Goal: Information Seeking & Learning: Learn about a topic

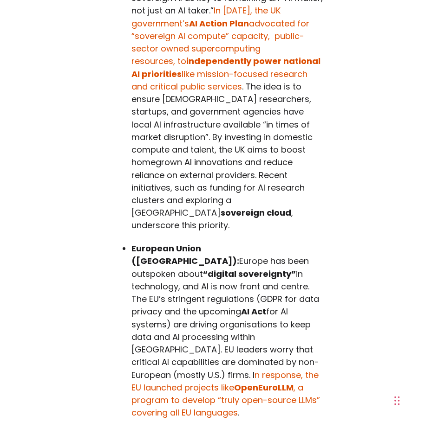
scroll to position [1351, 0]
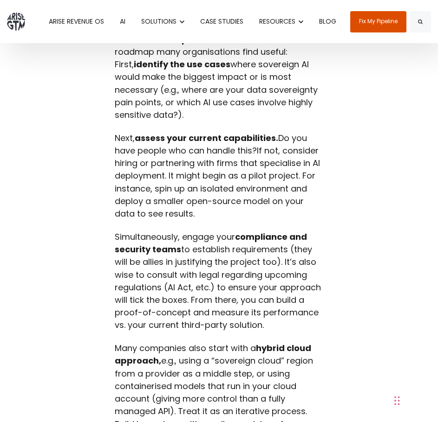
scroll to position [19672, 0]
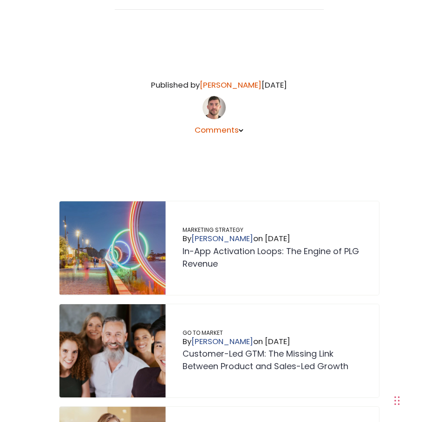
click at [233, 79] on link "[PERSON_NAME]" at bounding box center [231, 85] width 62 height 12
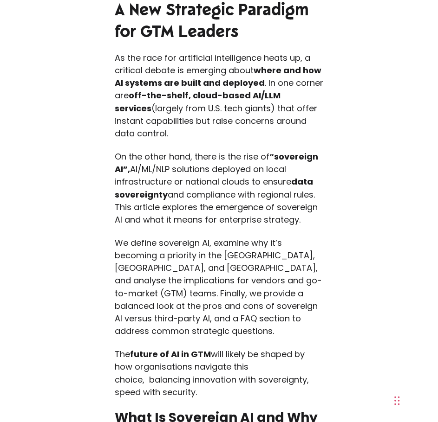
scroll to position [325, 0]
